Goal: Task Accomplishment & Management: Use online tool/utility

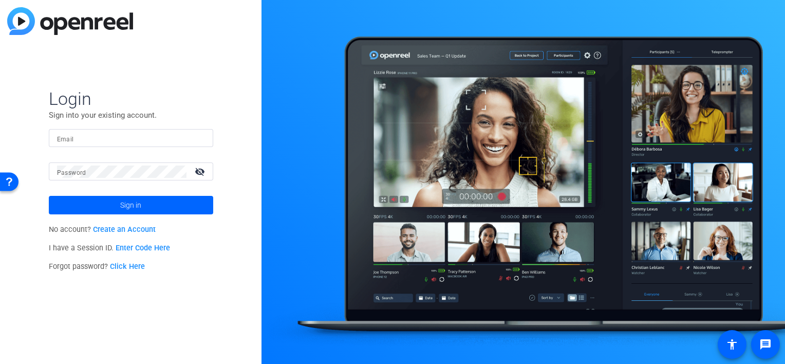
click at [84, 138] on input "Email" at bounding box center [131, 138] width 148 height 12
click at [94, 163] on div at bounding box center [121, 171] width 129 height 18
click at [49, 196] on button "Sign in" at bounding box center [131, 205] width 164 height 18
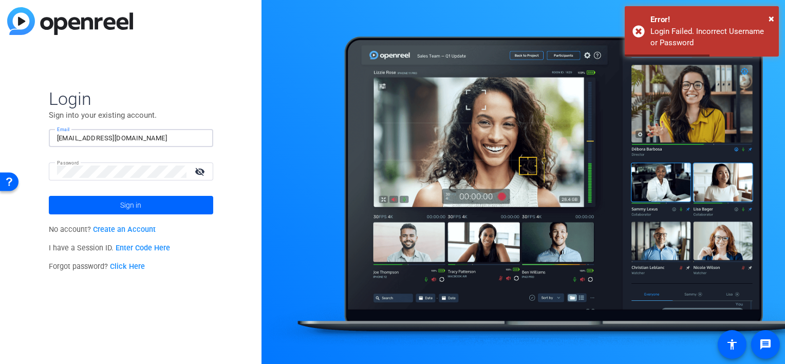
click at [183, 136] on input "[EMAIL_ADDRESS][DOMAIN_NAME]" at bounding box center [131, 138] width 148 height 12
drag, startPoint x: 183, startPoint y: 136, endPoint x: 0, endPoint y: 122, distance: 183.4
click at [0, 123] on html "For screen-reader mode - click the first button of the website Accessibility Sc…" at bounding box center [392, 182] width 785 height 364
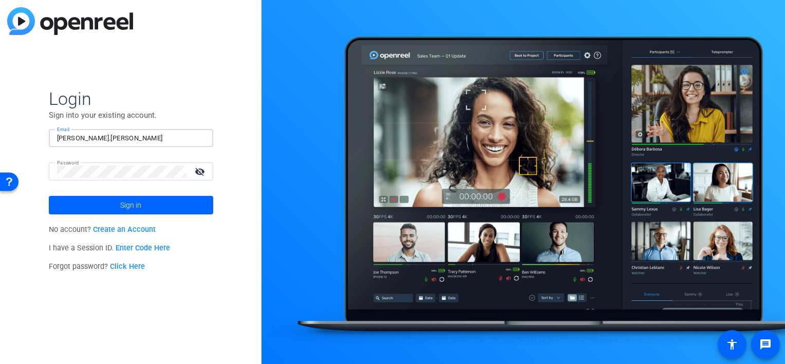
type input "[PERSON_NAME][EMAIL_ADDRESS][PERSON_NAME][DOMAIN_NAME]"
click at [197, 169] on mat-icon "visibility_off" at bounding box center [201, 171] width 25 height 15
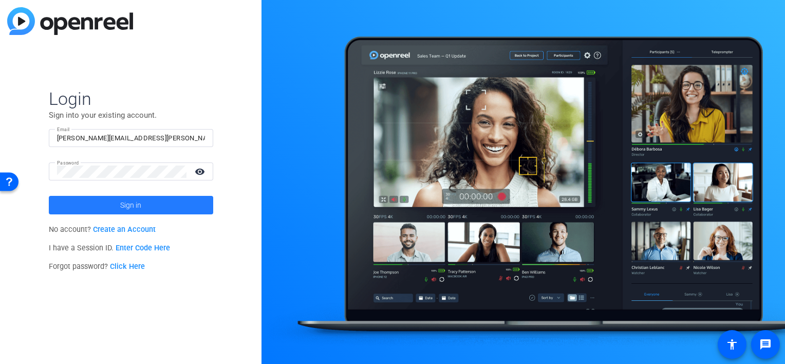
click at [154, 205] on span at bounding box center [131, 205] width 164 height 25
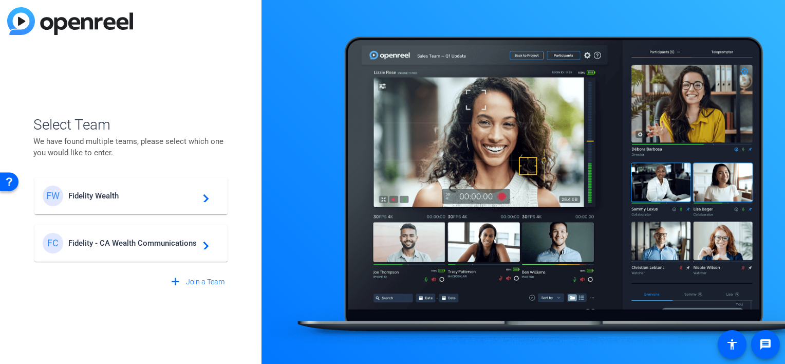
click at [165, 247] on div "FC Fidelity - CA Wealth Communications navigate_next" at bounding box center [131, 243] width 177 height 21
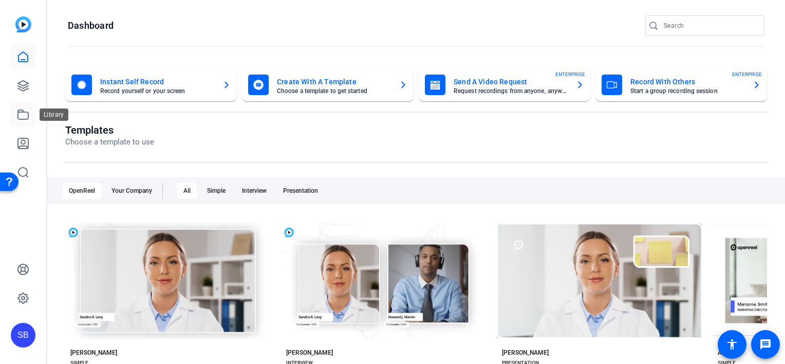
click at [24, 121] on link at bounding box center [23, 114] width 25 height 25
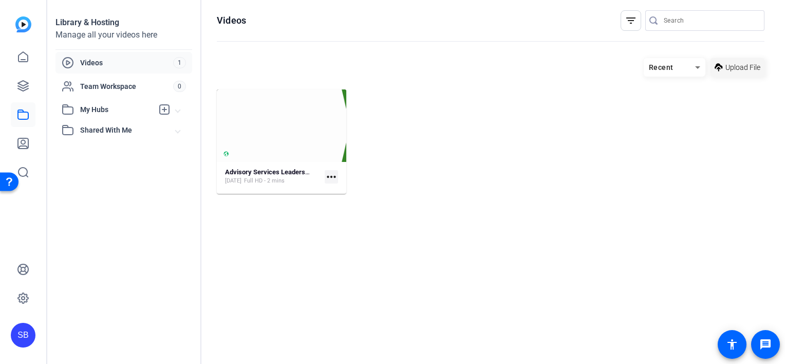
click at [746, 70] on span "Upload File" at bounding box center [743, 67] width 35 height 11
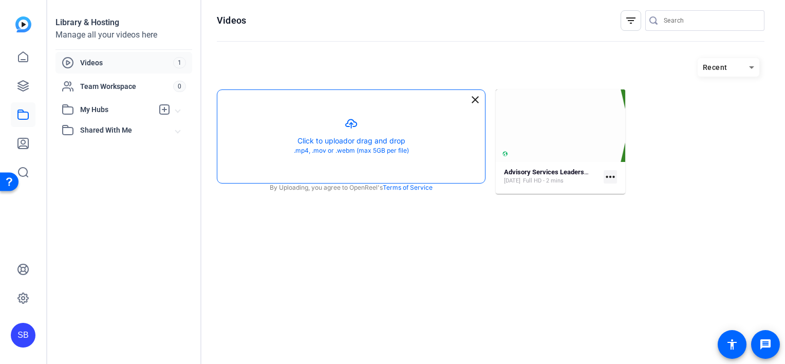
click at [358, 117] on button "button" at bounding box center [351, 136] width 268 height 93
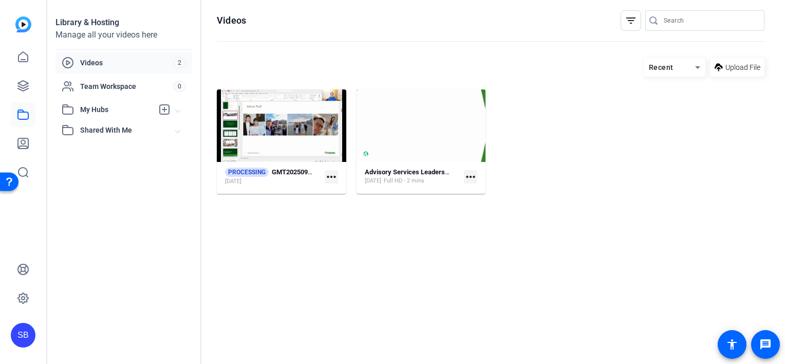
click at [331, 179] on mat-icon "more_horiz" at bounding box center [331, 176] width 13 height 13
click at [283, 191] on div at bounding box center [392, 182] width 785 height 364
click at [17, 54] on icon at bounding box center [23, 57] width 12 height 12
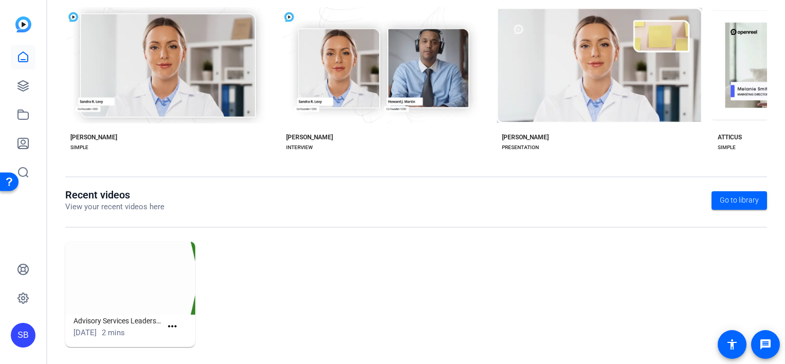
scroll to position [221, 0]
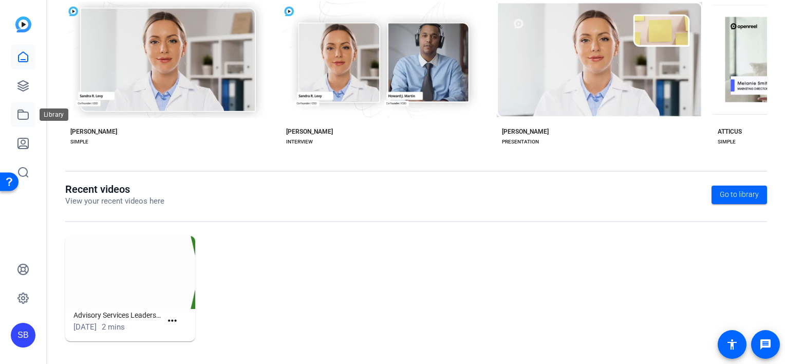
click at [21, 119] on icon at bounding box center [23, 114] width 10 height 9
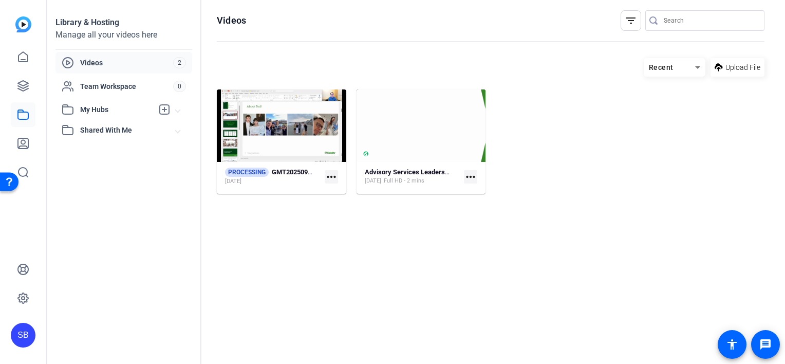
click at [335, 177] on mat-icon "more_horiz" at bounding box center [331, 176] width 13 height 13
click at [281, 262] on div at bounding box center [392, 182] width 785 height 364
click at [333, 178] on mat-icon "more_horiz" at bounding box center [331, 176] width 13 height 13
click at [271, 262] on div at bounding box center [392, 182] width 785 height 364
click at [472, 170] on div "Advisory Services Leadership Message [DATE] Full HD - 2 mins more_horiz" at bounding box center [421, 177] width 113 height 18
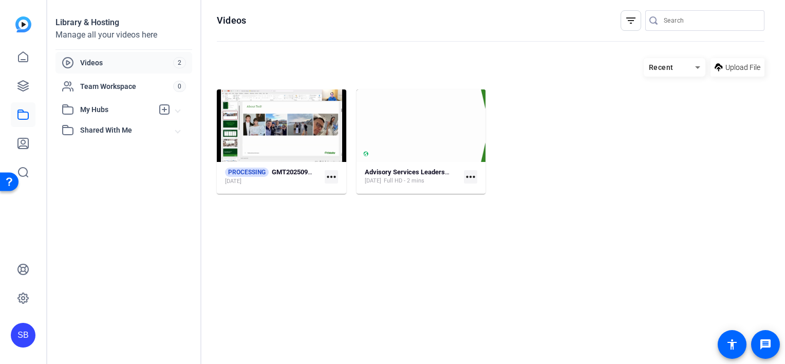
click at [472, 177] on mat-icon "more_horiz" at bounding box center [470, 176] width 13 height 13
click at [356, 288] on div at bounding box center [392, 182] width 785 height 364
click at [336, 180] on mat-icon "more_horiz" at bounding box center [331, 176] width 13 height 13
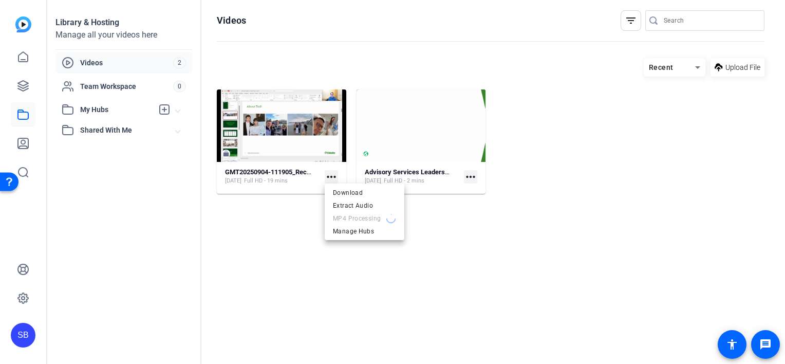
click at [336, 295] on div at bounding box center [392, 182] width 785 height 364
click at [332, 180] on mat-icon "more_horiz" at bounding box center [331, 176] width 13 height 13
click at [303, 243] on div at bounding box center [392, 182] width 785 height 364
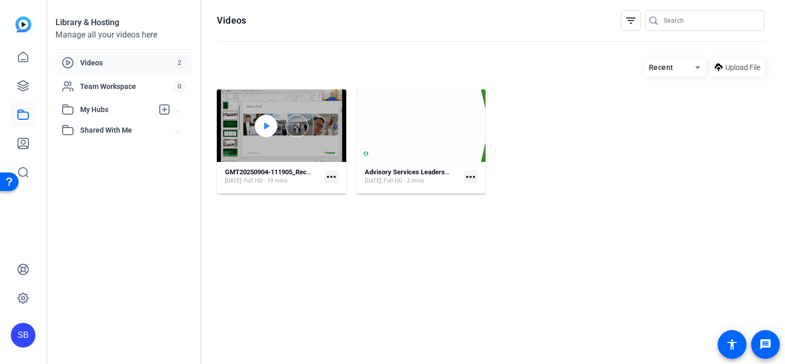
click at [267, 125] on icon at bounding box center [267, 125] width 6 height 7
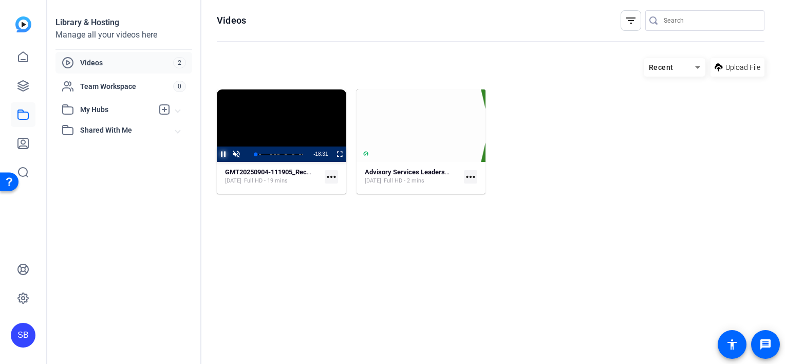
click at [217, 155] on span "Video Player" at bounding box center [217, 153] width 0 height 15
click at [18, 86] on icon at bounding box center [23, 86] width 10 height 10
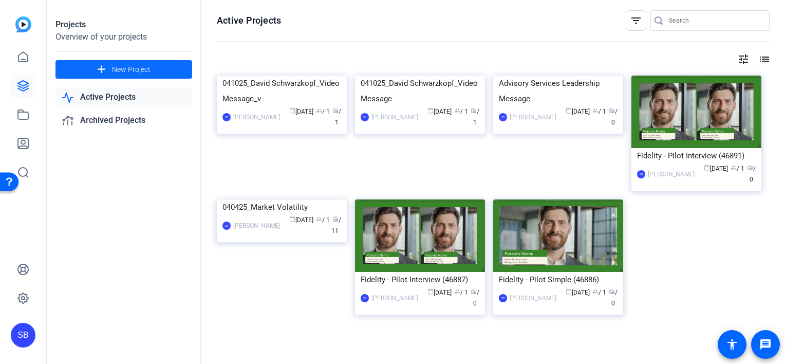
click at [156, 69] on span at bounding box center [123, 69] width 137 height 25
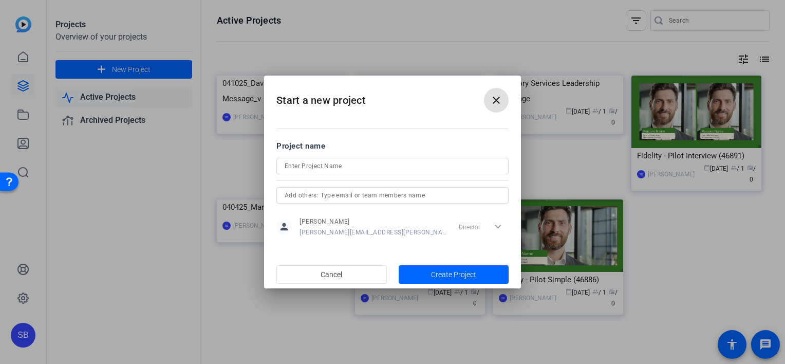
click at [380, 159] on div at bounding box center [393, 166] width 216 height 16
type input "August_Ted Thread"
click at [423, 279] on span "button" at bounding box center [454, 274] width 110 height 25
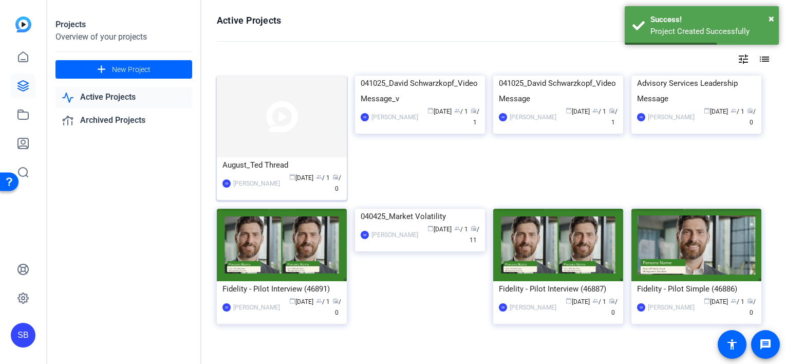
click at [284, 128] on img at bounding box center [282, 117] width 130 height 82
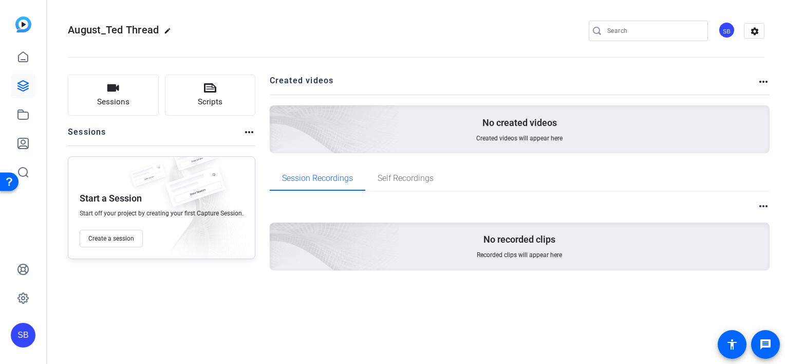
click at [764, 80] on mat-icon "more_horiz" at bounding box center [763, 82] width 12 height 12
click at [540, 86] on div at bounding box center [392, 182] width 785 height 364
click at [758, 81] on mat-icon "more_horiz" at bounding box center [763, 82] width 12 height 12
click at [526, 88] on div at bounding box center [392, 182] width 785 height 364
click at [249, 131] on mat-icon "more_horiz" at bounding box center [249, 132] width 12 height 12
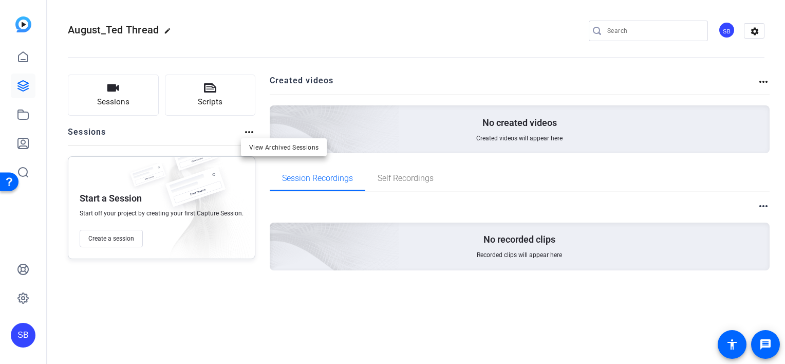
click at [187, 302] on div at bounding box center [392, 182] width 785 height 364
click at [124, 239] on span "Create a session" at bounding box center [111, 238] width 46 height 8
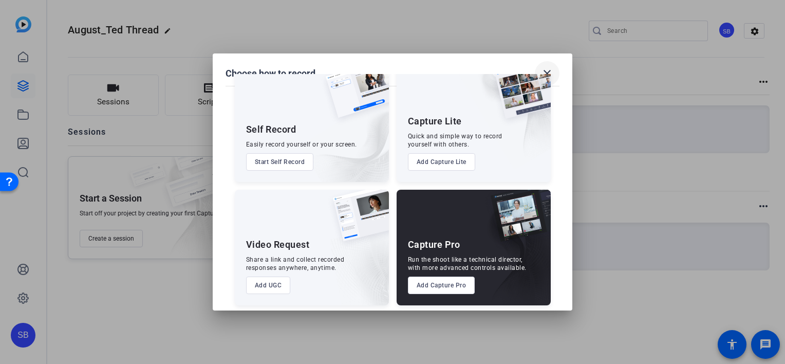
scroll to position [33, 0]
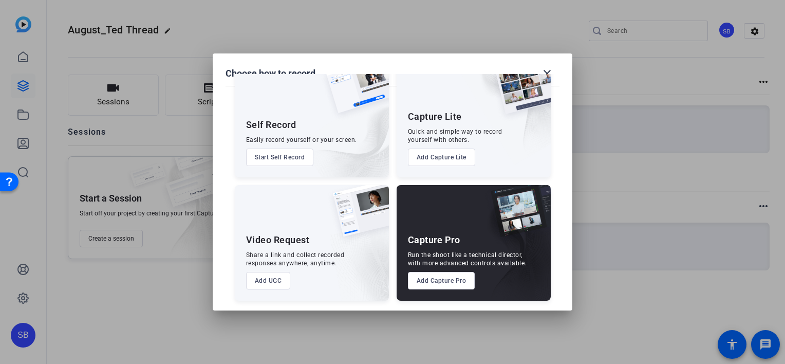
click at [547, 74] on img at bounding box center [519, 93] width 64 height 63
click at [547, 70] on mat-icon "close" at bounding box center [547, 73] width 12 height 12
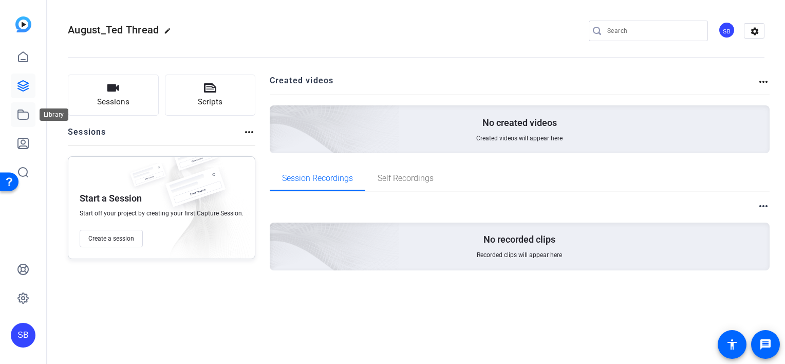
click at [21, 114] on icon at bounding box center [23, 114] width 12 height 12
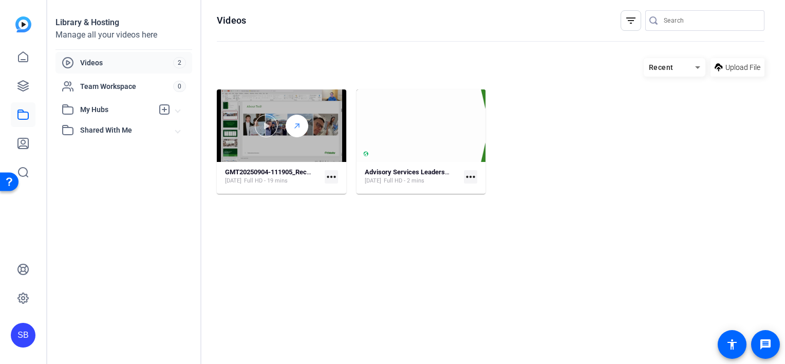
click at [299, 124] on polyline at bounding box center [297, 126] width 4 height 4
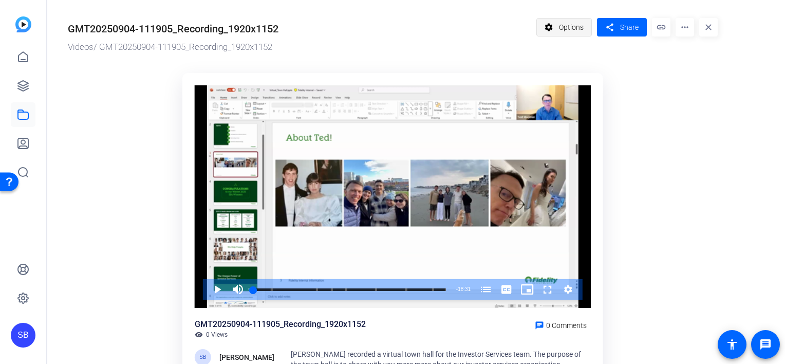
click at [569, 28] on span "Options" at bounding box center [571, 27] width 25 height 20
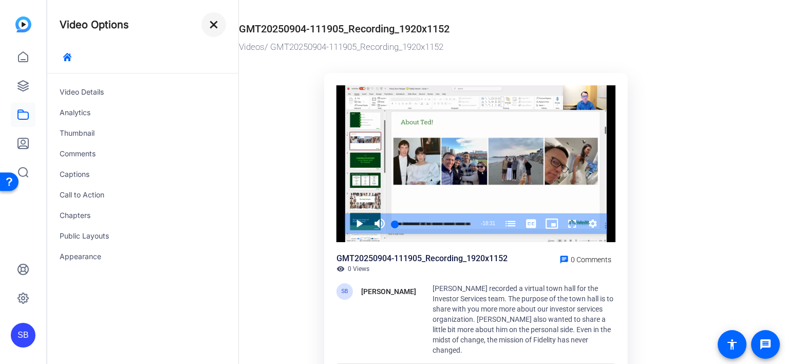
click at [211, 22] on mat-icon "close" at bounding box center [214, 24] width 12 height 12
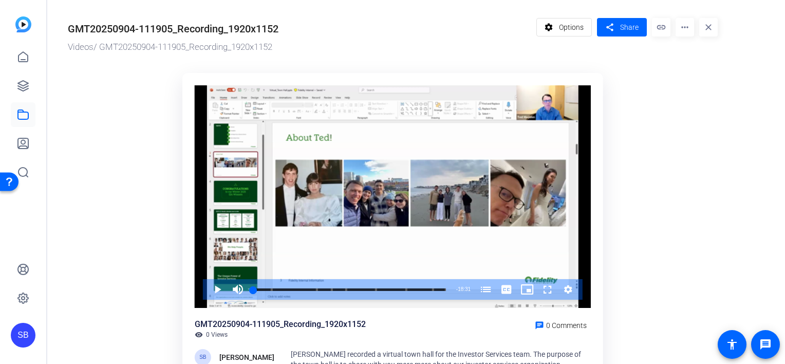
click at [685, 29] on mat-icon "more_horiz" at bounding box center [685, 27] width 18 height 18
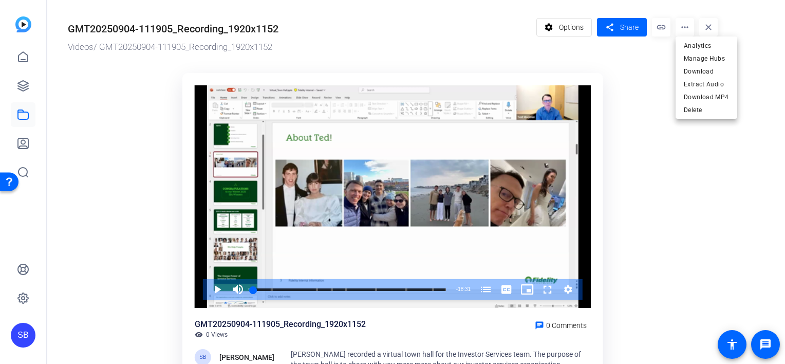
click at [557, 28] on div at bounding box center [392, 182] width 785 height 364
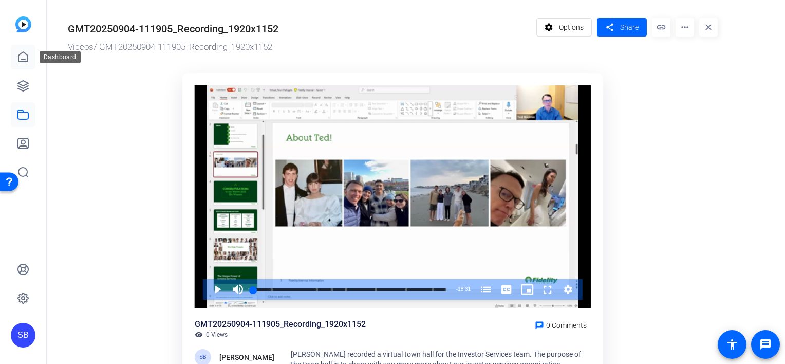
click at [23, 58] on icon at bounding box center [23, 57] width 12 height 12
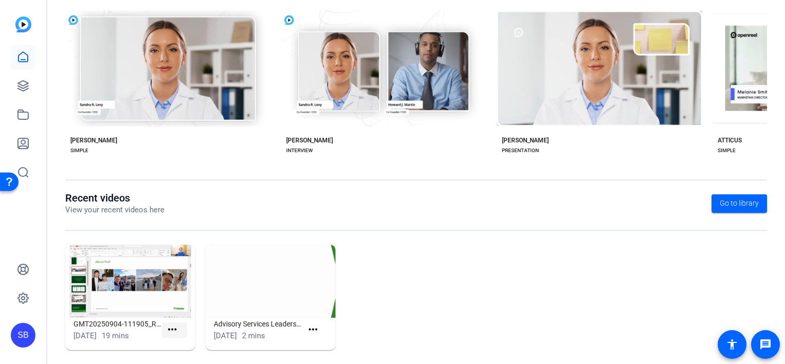
scroll to position [221, 0]
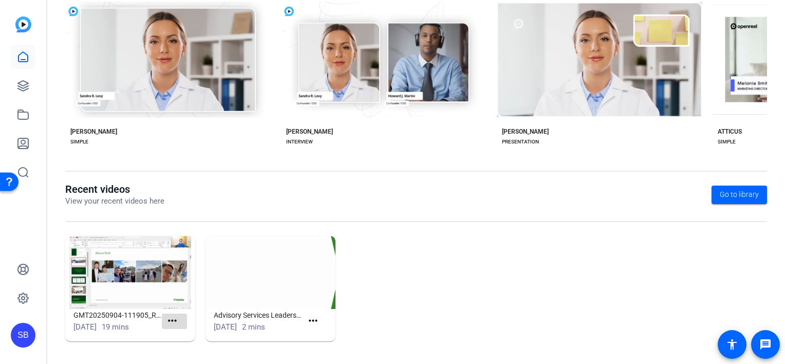
click at [175, 319] on mat-icon "more_horiz" at bounding box center [172, 320] width 13 height 13
click at [434, 272] on div at bounding box center [392, 182] width 785 height 364
click at [18, 124] on link at bounding box center [23, 114] width 25 height 25
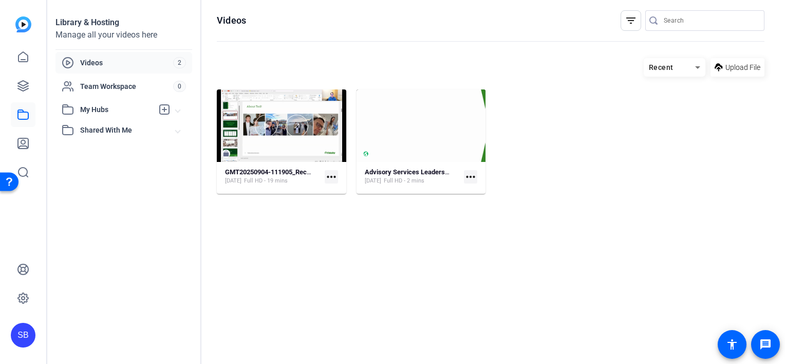
click at [331, 174] on mat-icon "more_horiz" at bounding box center [331, 176] width 13 height 13
click at [270, 233] on div at bounding box center [392, 182] width 785 height 364
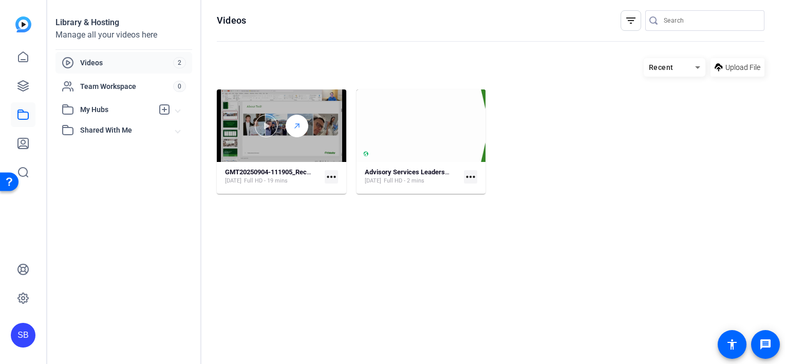
click at [294, 126] on icon at bounding box center [297, 126] width 8 height 12
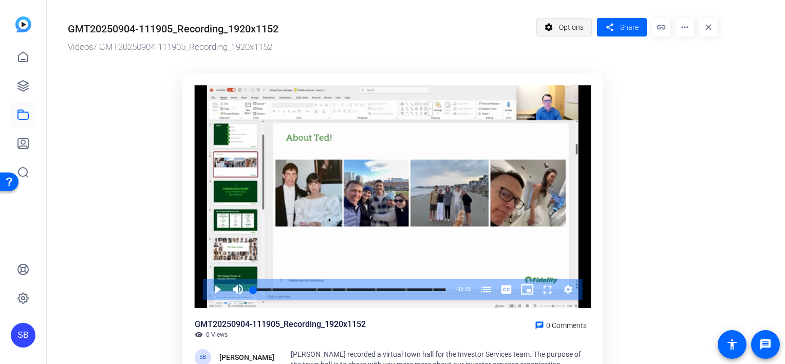
click at [554, 32] on mat-icon "settings" at bounding box center [549, 27] width 13 height 20
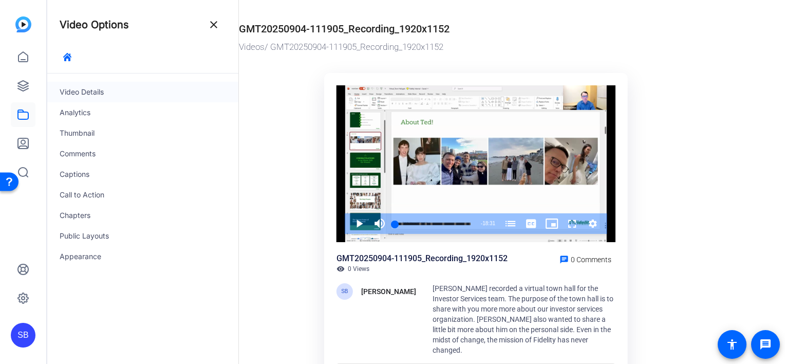
click at [105, 88] on div "Video Details" at bounding box center [142, 92] width 191 height 21
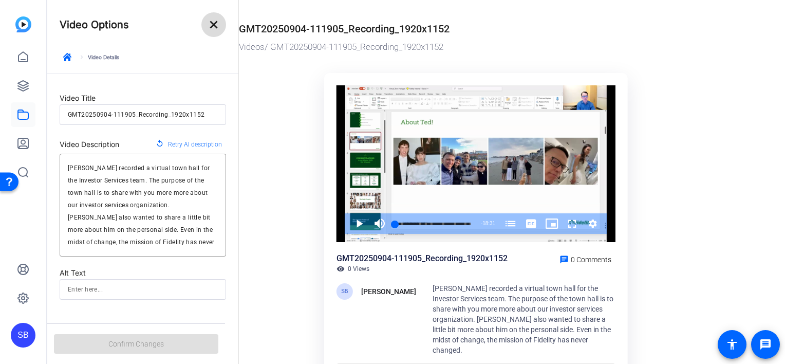
click at [215, 27] on mat-icon "close" at bounding box center [214, 24] width 12 height 12
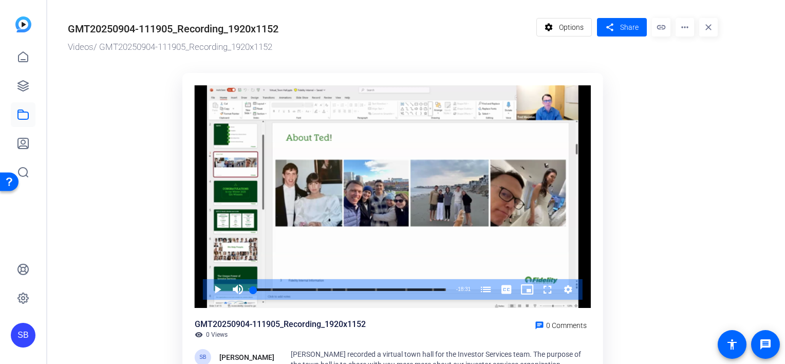
click at [683, 30] on mat-icon "more_horiz" at bounding box center [685, 27] width 18 height 18
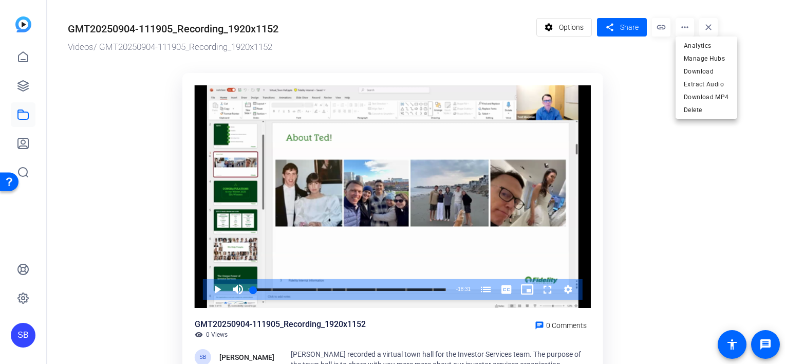
click at [702, 195] on div at bounding box center [392, 182] width 785 height 364
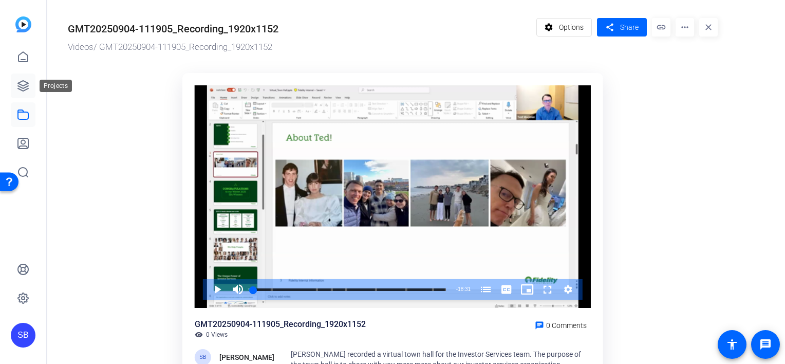
click at [15, 82] on link at bounding box center [23, 85] width 25 height 25
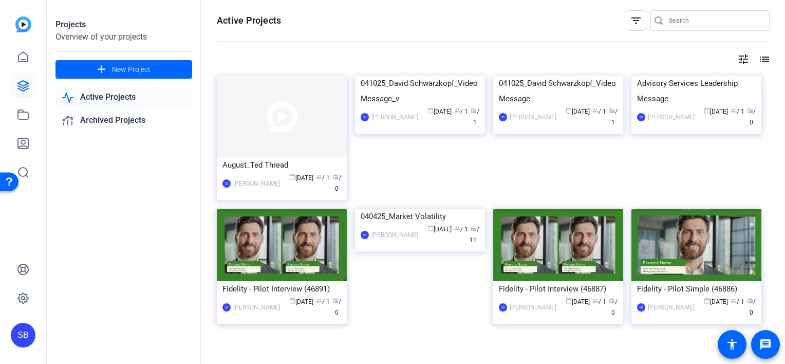
click at [128, 97] on link "Active Projects" at bounding box center [123, 97] width 137 height 21
click at [296, 134] on img at bounding box center [282, 117] width 130 height 82
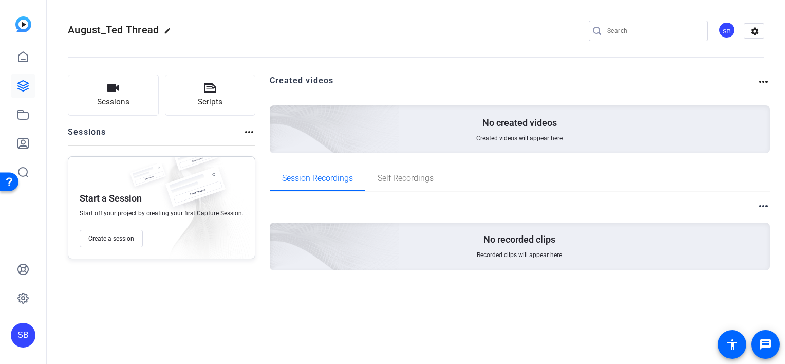
click at [416, 128] on div "No created videos Created videos will appear here" at bounding box center [520, 129] width 500 height 48
click at [417, 155] on openreel-project-creator-list "Created videos more_horiz No created videos Created videos will appear here" at bounding box center [520, 120] width 500 height 91
click at [398, 180] on span "Self Recordings" at bounding box center [406, 178] width 56 height 8
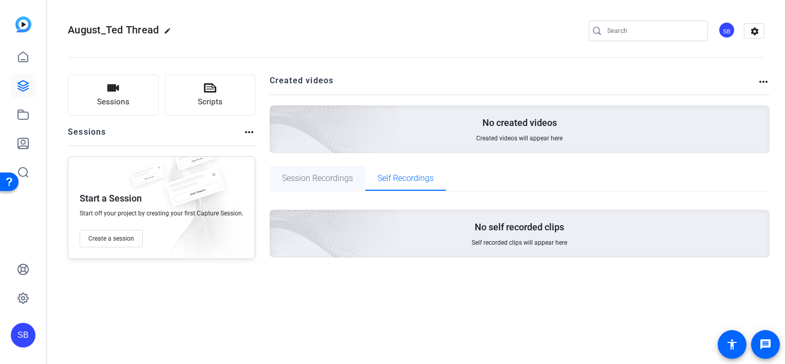
click at [335, 182] on span "Session Recordings" at bounding box center [317, 178] width 71 height 8
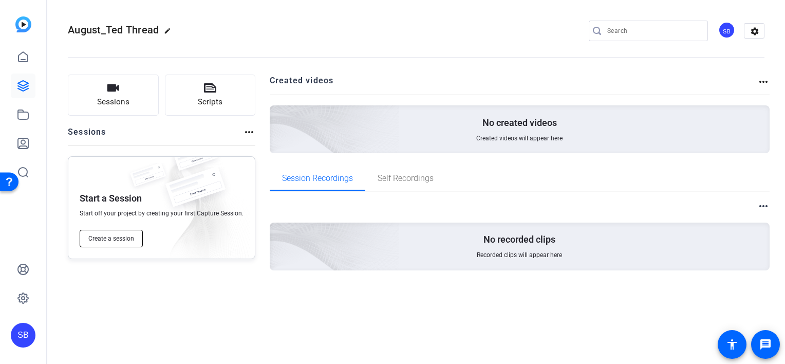
click at [132, 237] on span "Create a session" at bounding box center [111, 238] width 46 height 8
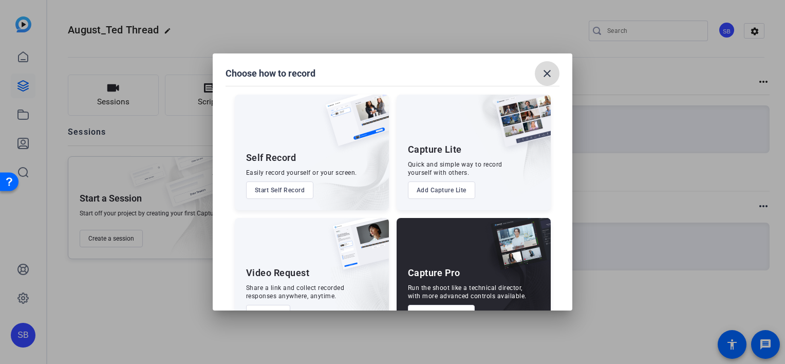
click at [547, 75] on mat-icon "close" at bounding box center [547, 73] width 12 height 12
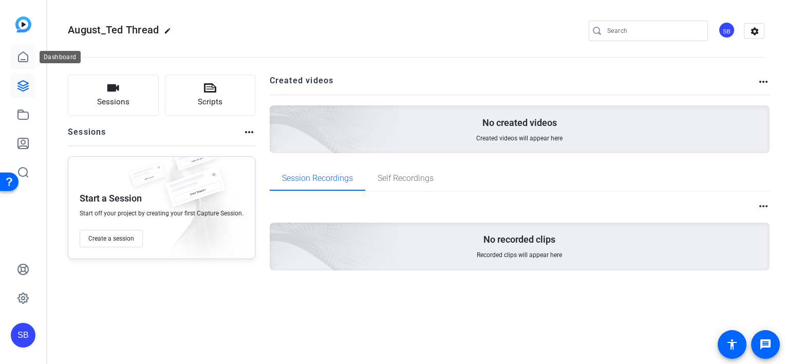
click at [21, 54] on icon at bounding box center [23, 57] width 12 height 12
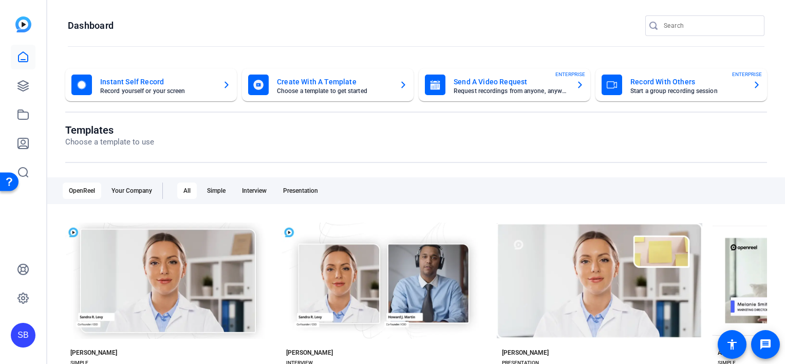
click at [378, 91] on mat-card-subtitle "Choose a template to get started" at bounding box center [334, 91] width 114 height 6
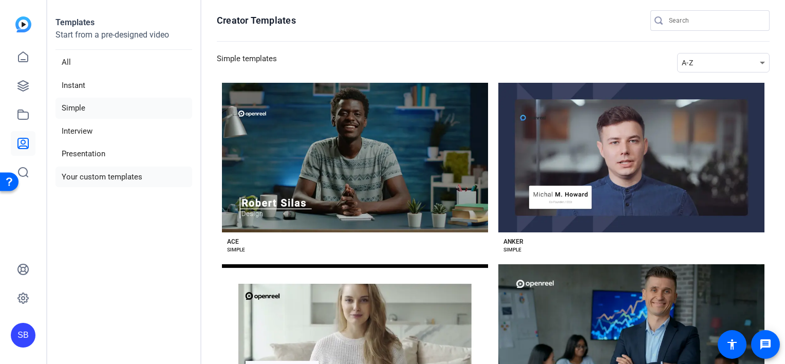
click at [120, 184] on li "Your custom templates" at bounding box center [123, 176] width 137 height 21
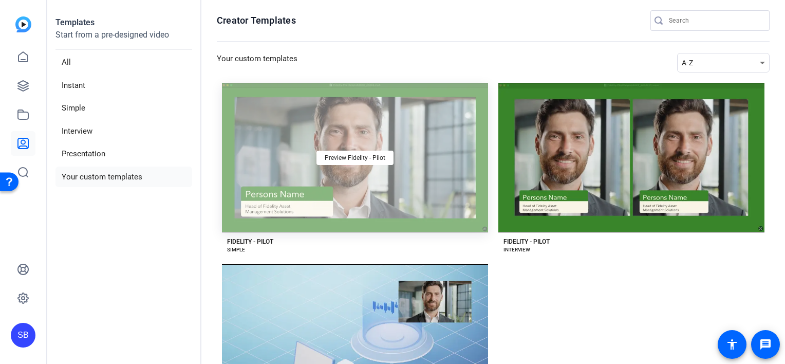
click at [356, 145] on div "Preview Fidelity - Pilot" at bounding box center [355, 158] width 266 height 150
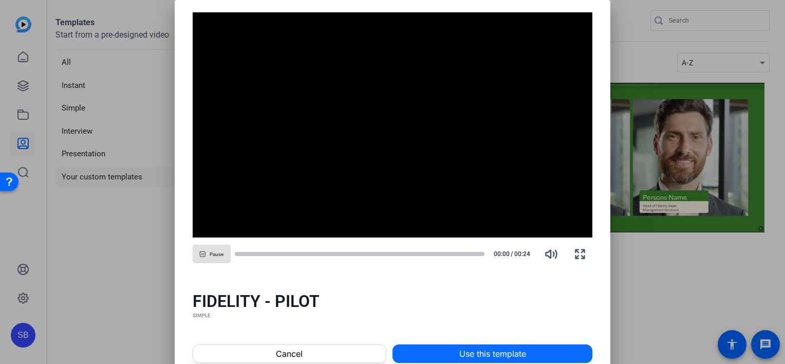
click at [472, 354] on span "Use this template" at bounding box center [492, 353] width 67 height 12
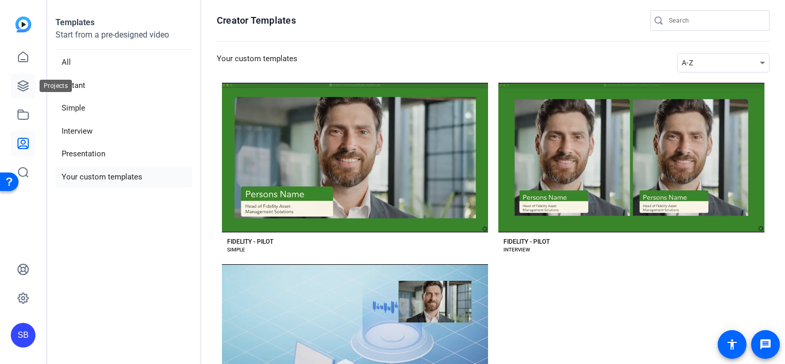
click at [27, 88] on icon at bounding box center [23, 86] width 12 height 12
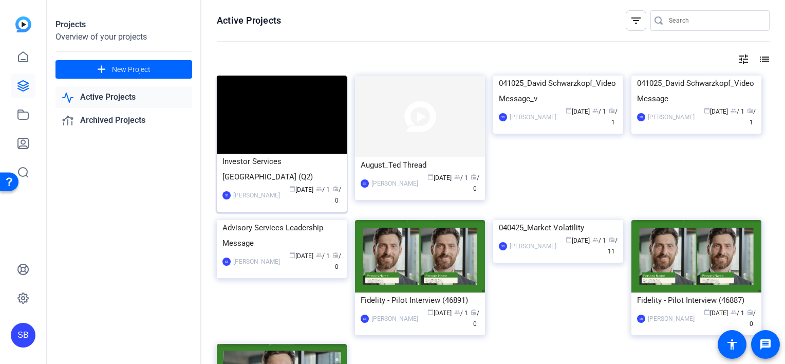
click at [270, 105] on img at bounding box center [282, 115] width 130 height 78
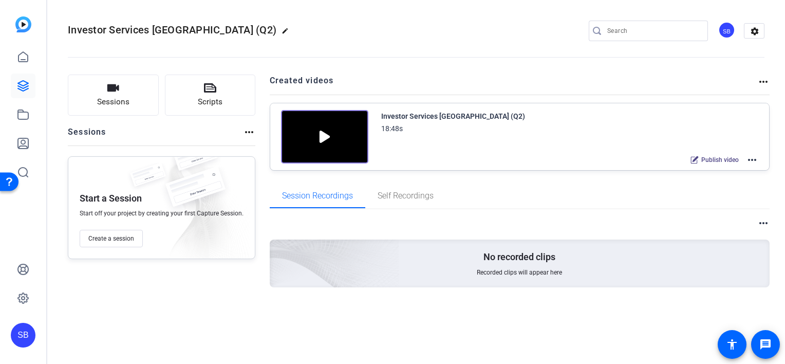
click at [314, 132] on img at bounding box center [324, 136] width 87 height 53
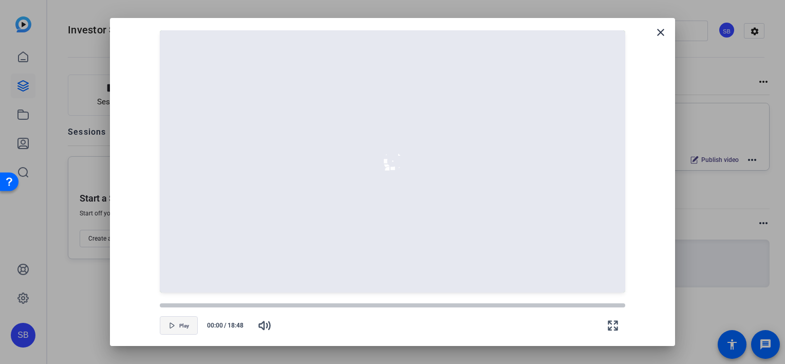
click at [183, 319] on span "button" at bounding box center [178, 325] width 37 height 25
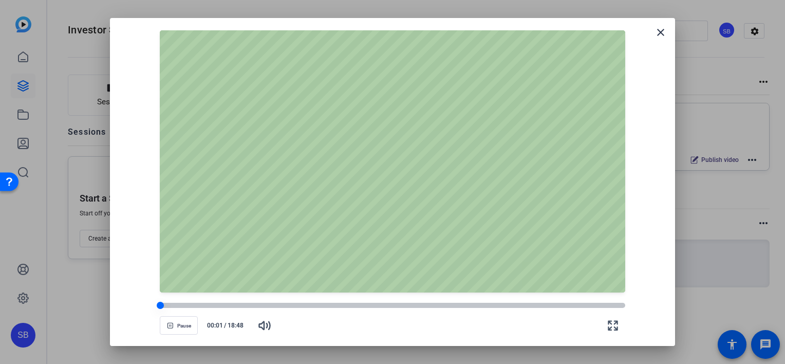
click at [208, 304] on div at bounding box center [392, 305] width 465 height 5
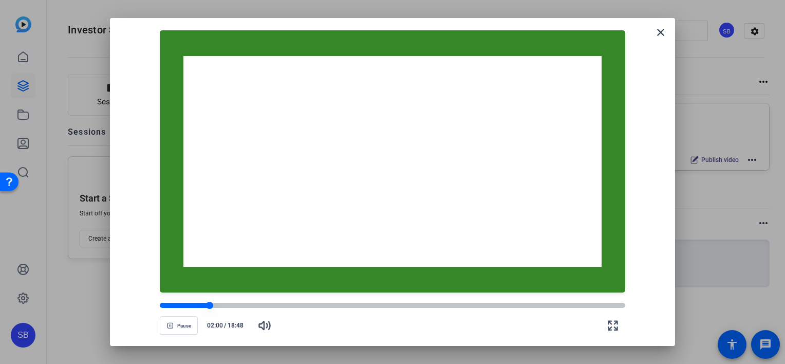
click at [224, 307] on div at bounding box center [392, 305] width 465 height 7
click at [237, 307] on div at bounding box center [392, 305] width 465 height 5
click at [250, 304] on div at bounding box center [392, 305] width 465 height 5
click at [278, 304] on div at bounding box center [392, 305] width 465 height 5
click at [247, 306] on div at bounding box center [219, 305] width 118 height 5
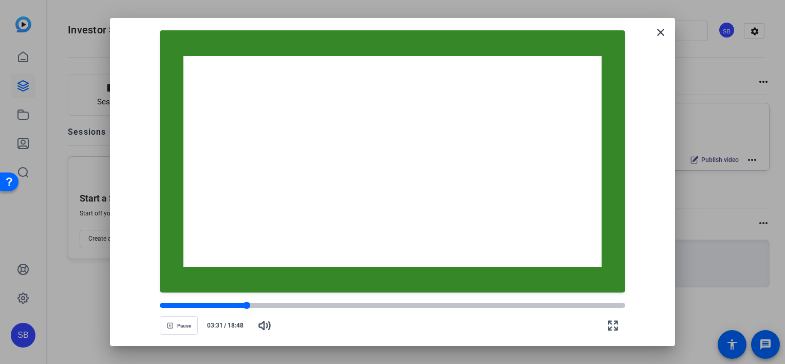
click at [221, 308] on div at bounding box center [392, 305] width 465 height 7
click at [290, 304] on div at bounding box center [392, 305] width 465 height 5
click at [305, 304] on div at bounding box center [392, 305] width 465 height 5
click at [336, 303] on div at bounding box center [392, 305] width 465 height 5
click at [361, 303] on div at bounding box center [392, 305] width 465 height 5
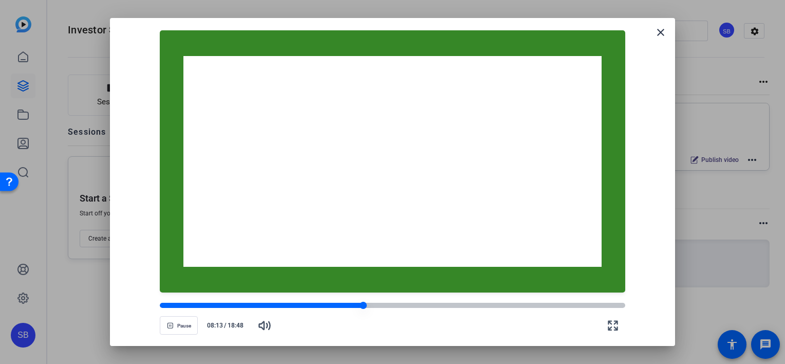
click at [376, 303] on div at bounding box center [392, 305] width 465 height 5
click at [620, 326] on span "button" at bounding box center [613, 325] width 25 height 25
